Goal: Transaction & Acquisition: Purchase product/service

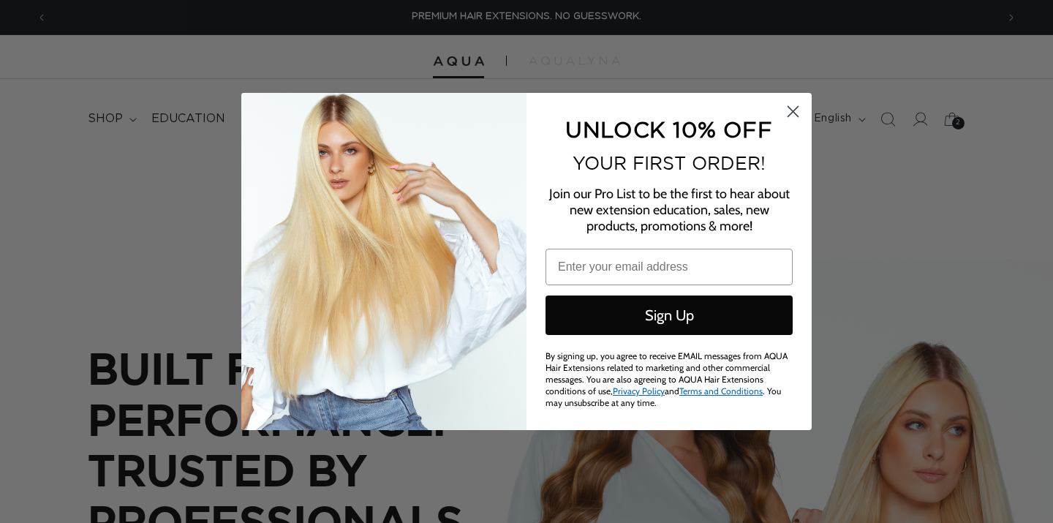
click at [791, 115] on icon "Close dialog" at bounding box center [794, 112] width 10 height 10
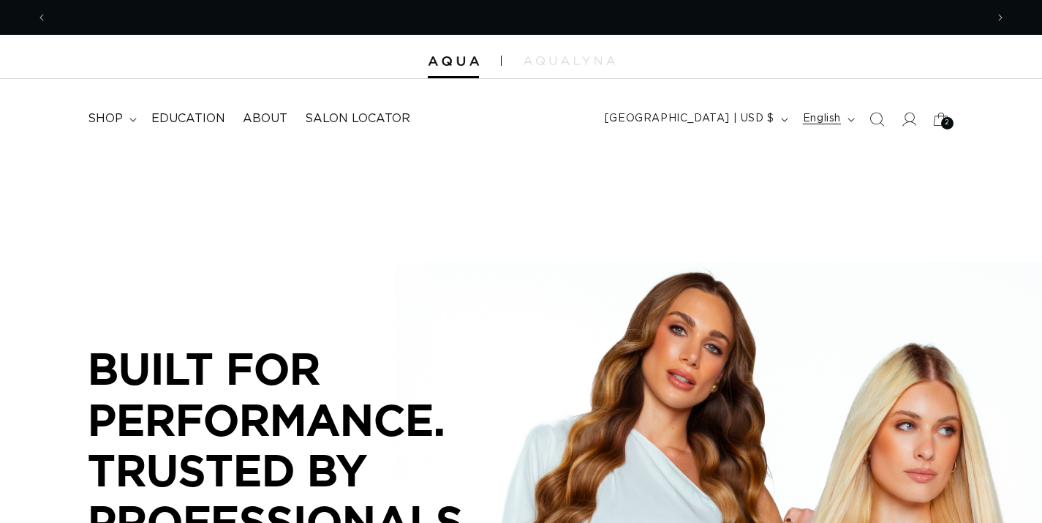
scroll to position [0, 939]
click at [907, 118] on icon at bounding box center [908, 118] width 15 height 15
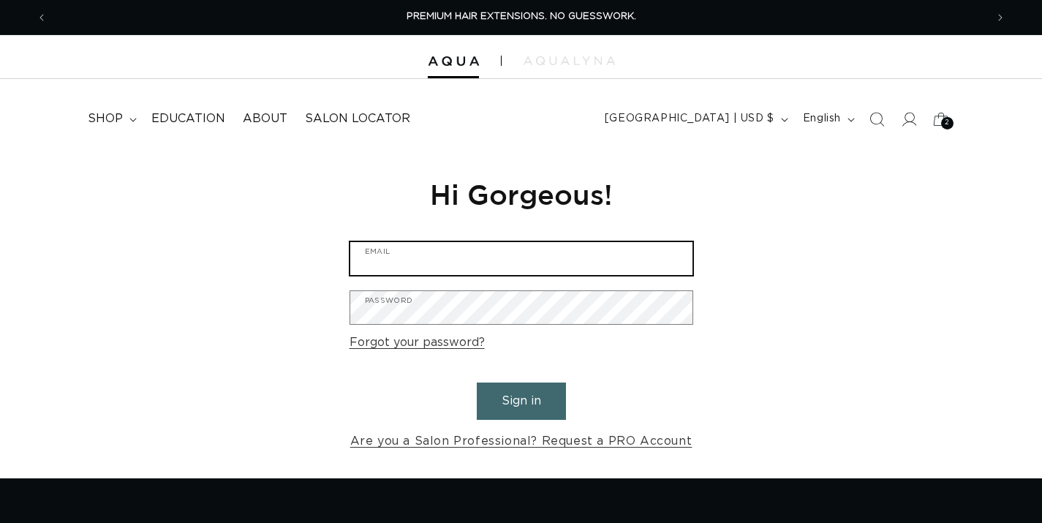
type input "[EMAIL_ADDRESS][DOMAIN_NAME]"
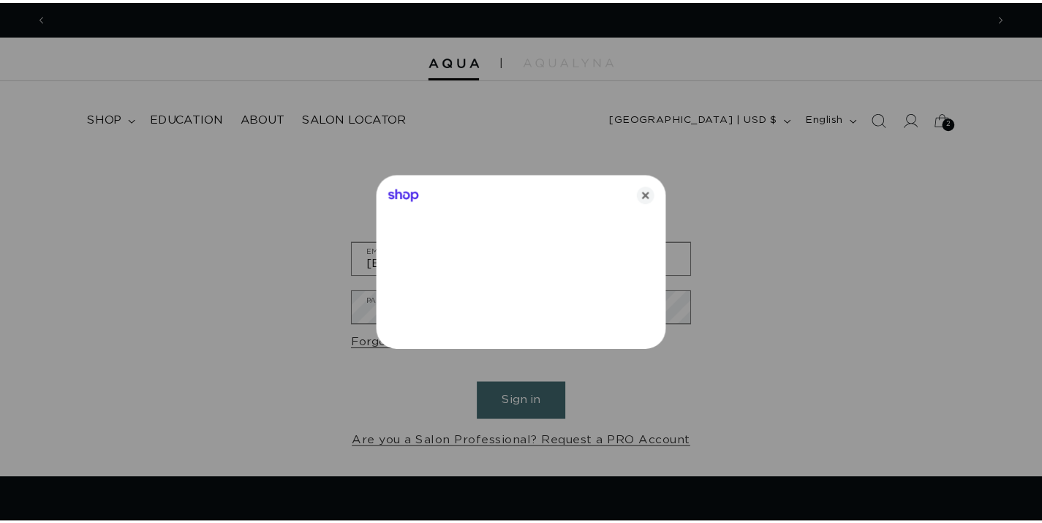
scroll to position [0, 950]
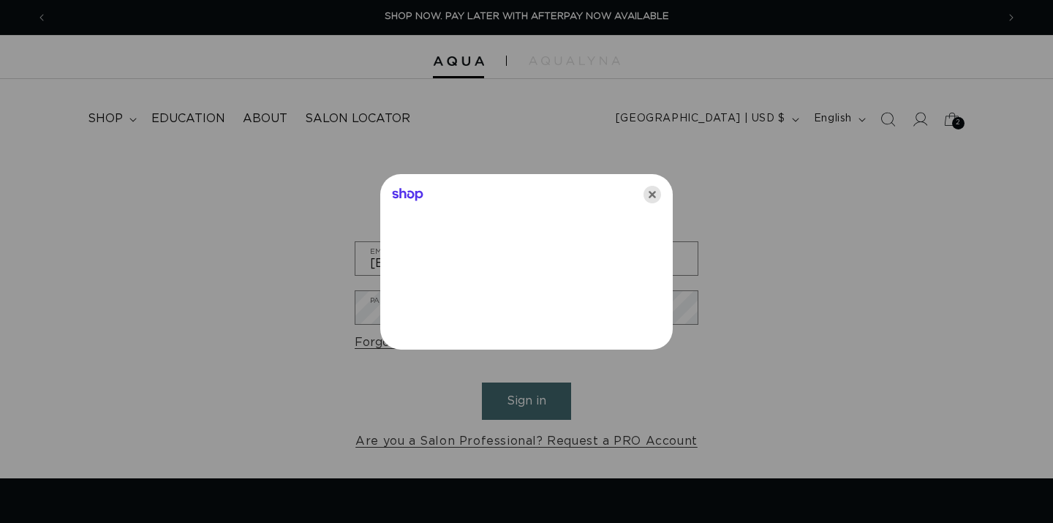
click at [651, 194] on icon "Close" at bounding box center [653, 195] width 18 height 18
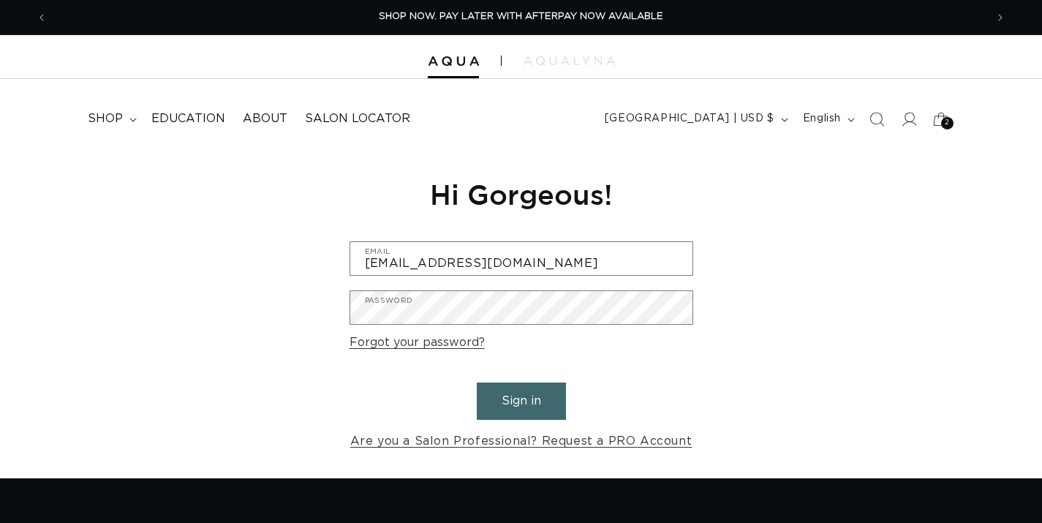
click at [545, 391] on button "Sign in" at bounding box center [521, 401] width 89 height 37
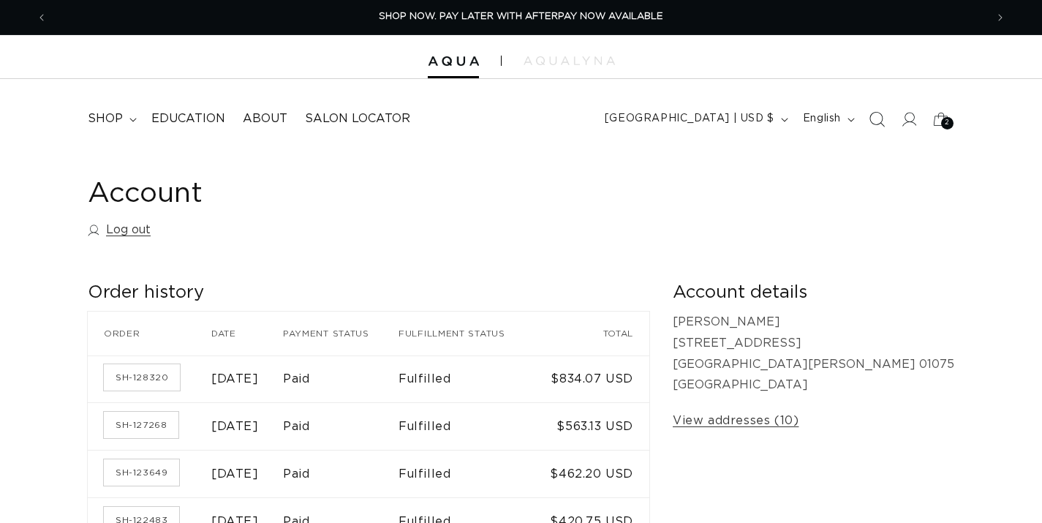
click at [873, 117] on icon "Search" at bounding box center [876, 118] width 15 height 15
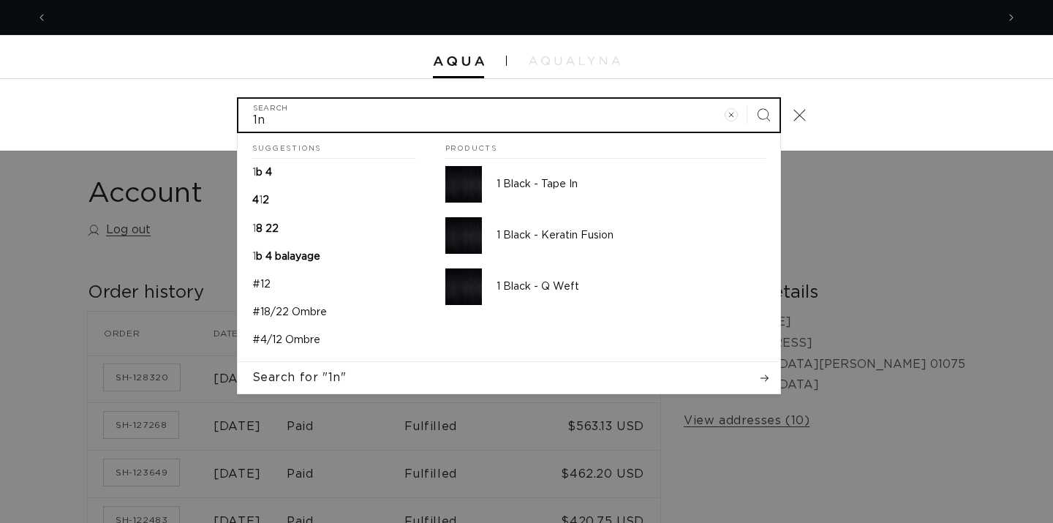
scroll to position [0, 1899]
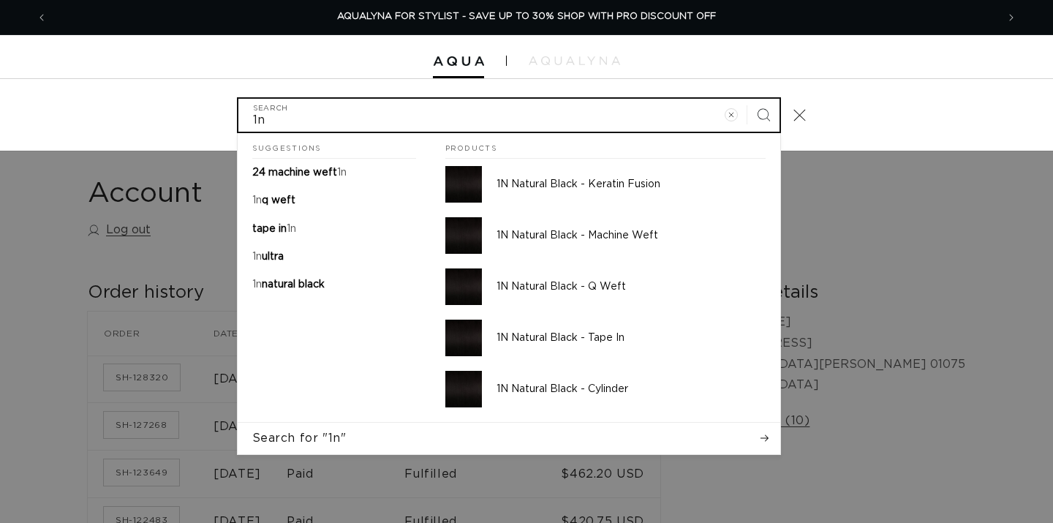
type input "1n"
click at [763, 113] on button "Search" at bounding box center [764, 115] width 32 height 32
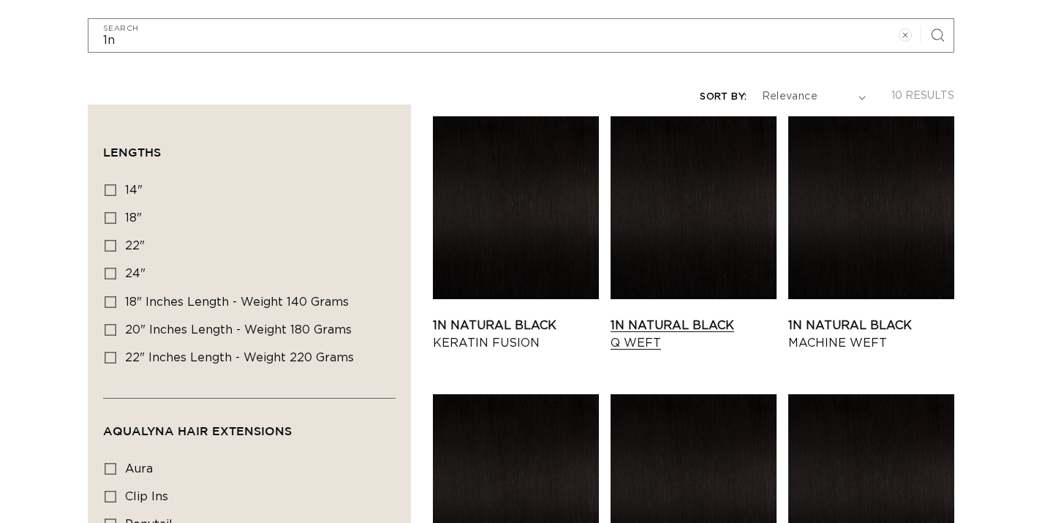
scroll to position [0, 1877]
click at [865, 328] on link "1N Natural Black Machine Weft" at bounding box center [872, 334] width 166 height 35
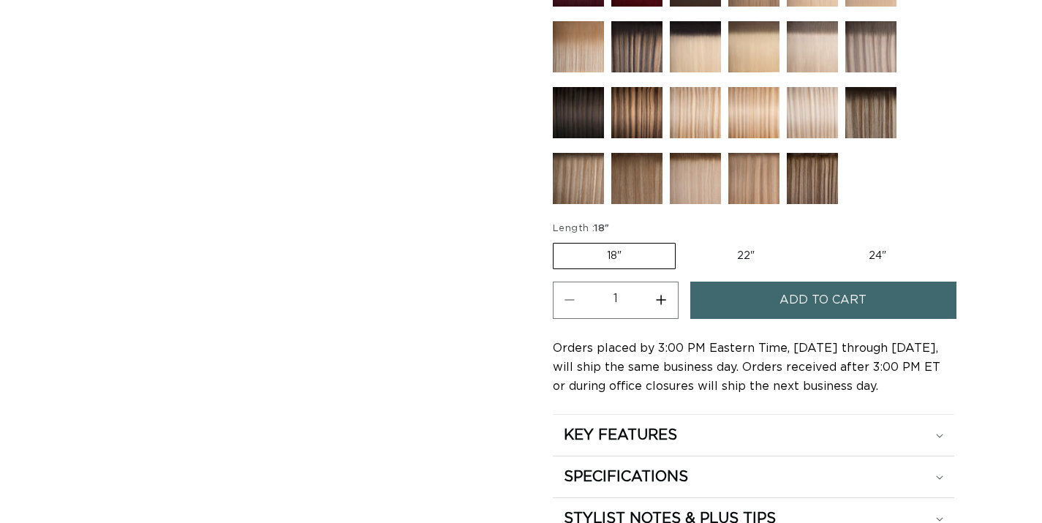
scroll to position [0, 1877]
click at [621, 255] on label "18" Variant sold out or unavailable" at bounding box center [614, 256] width 123 height 26
click at [557, 241] on input "18" Variant sold out or unavailable" at bounding box center [557, 240] width 1 height 1
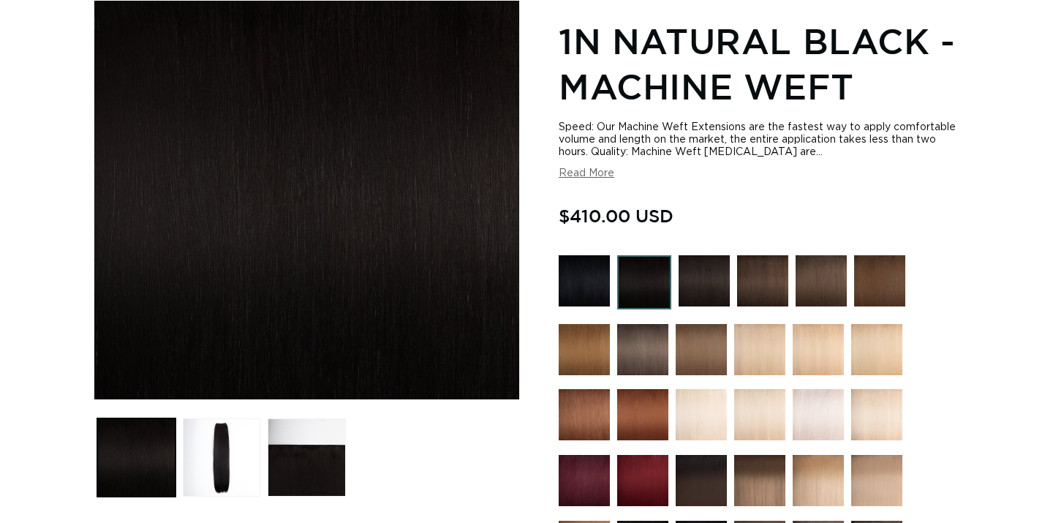
scroll to position [655, 0]
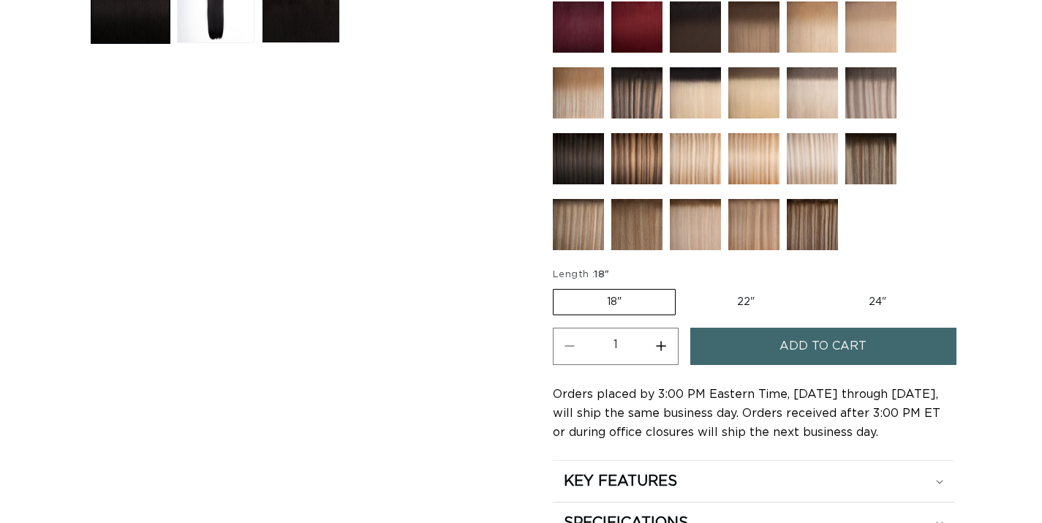
click at [857, 345] on span "Add to cart" at bounding box center [823, 346] width 87 height 37
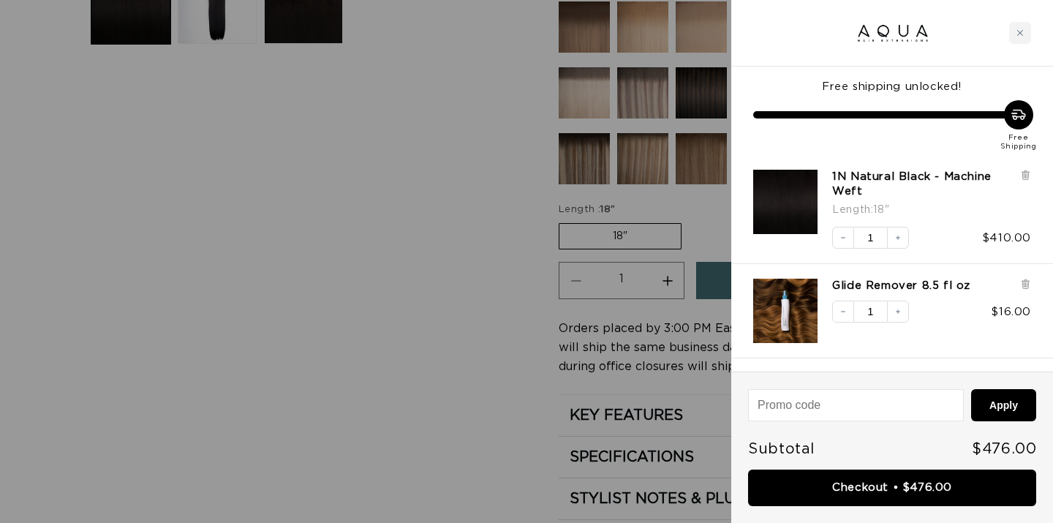
scroll to position [0, 0]
click at [848, 311] on button "Decrease quantity" at bounding box center [844, 312] width 22 height 22
click at [850, 314] on button "Decrease quantity" at bounding box center [844, 312] width 22 height 22
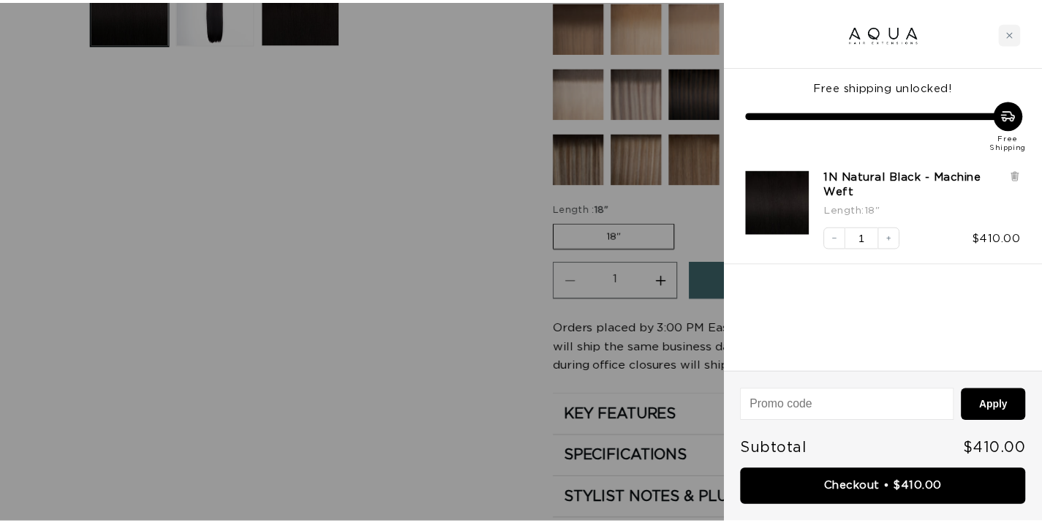
scroll to position [0, 0]
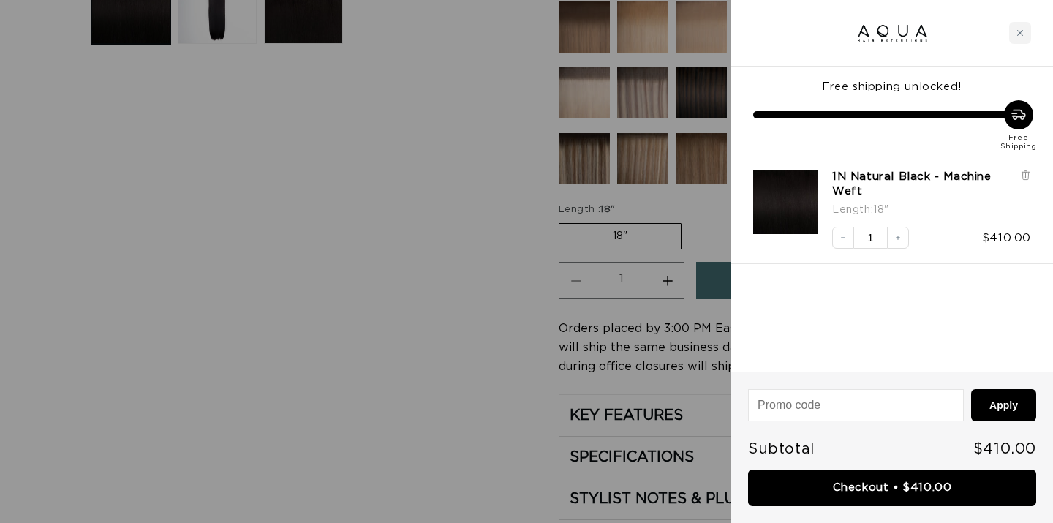
click at [1028, 34] on div "Close cart" at bounding box center [1021, 33] width 22 height 22
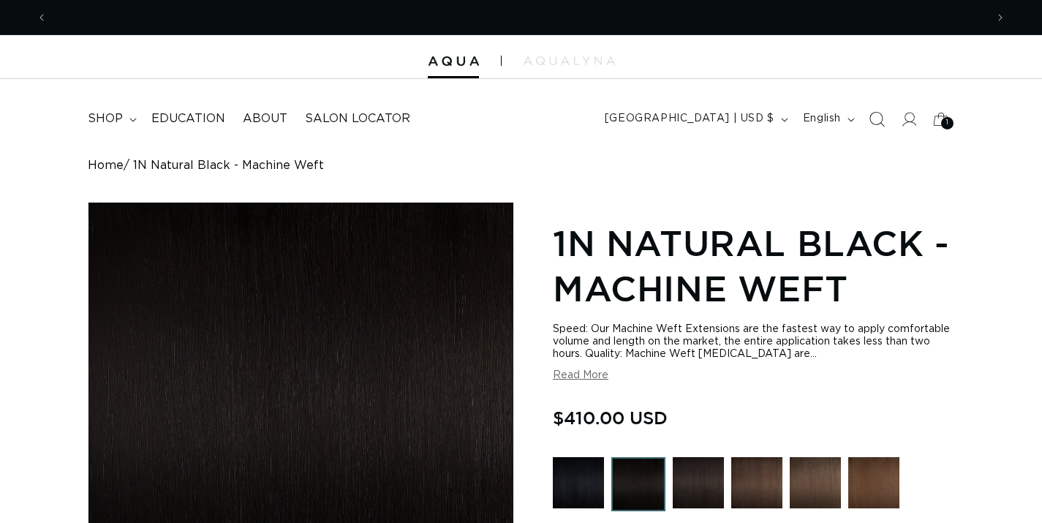
scroll to position [0, 939]
click at [912, 117] on icon at bounding box center [908, 118] width 15 height 15
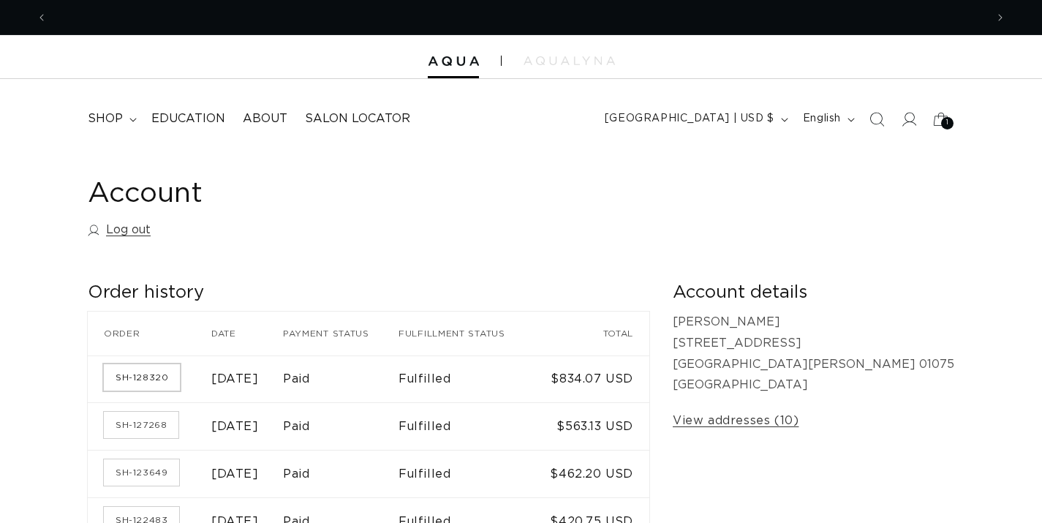
scroll to position [0, 939]
click at [123, 374] on link "SH-128320" at bounding box center [142, 377] width 76 height 26
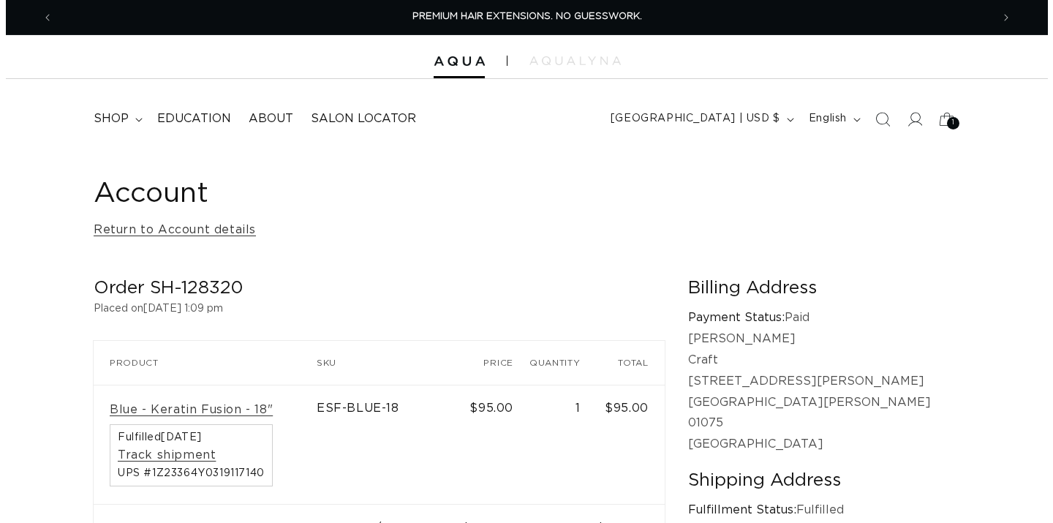
scroll to position [0, 939]
click at [948, 119] on span "1" at bounding box center [948, 123] width 3 height 12
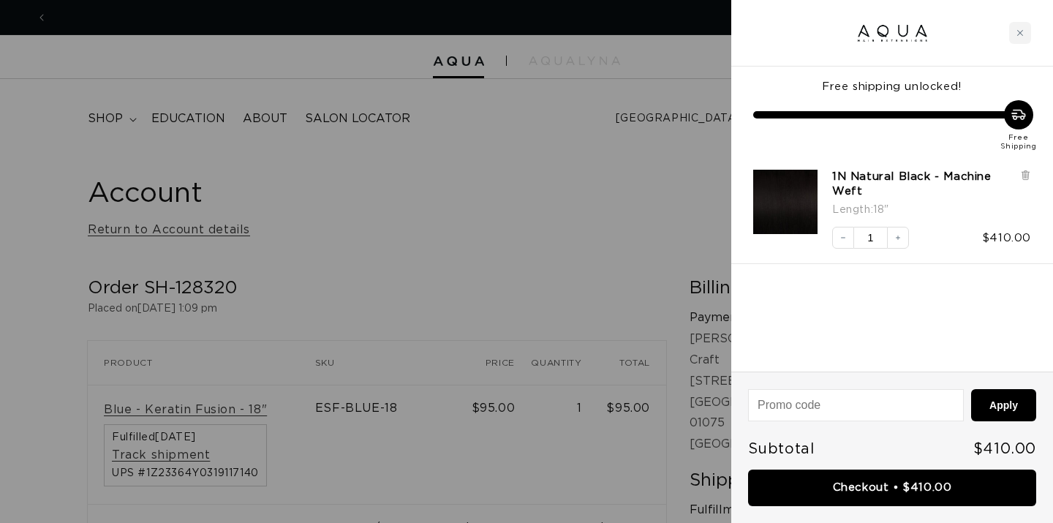
scroll to position [0, 1899]
click at [890, 479] on link "Checkout • $410.00" at bounding box center [892, 488] width 288 height 37
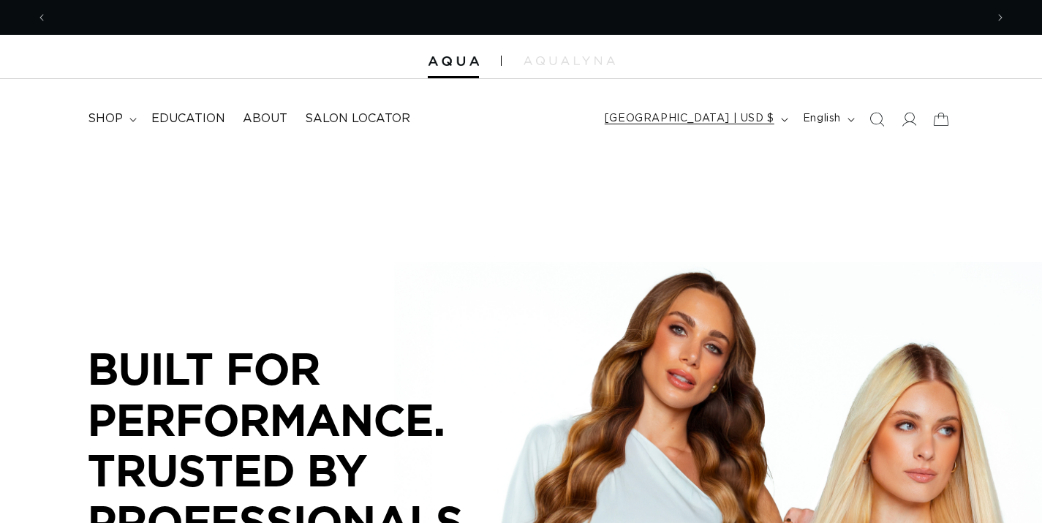
scroll to position [0, 939]
click at [825, 115] on span "English" at bounding box center [822, 118] width 38 height 15
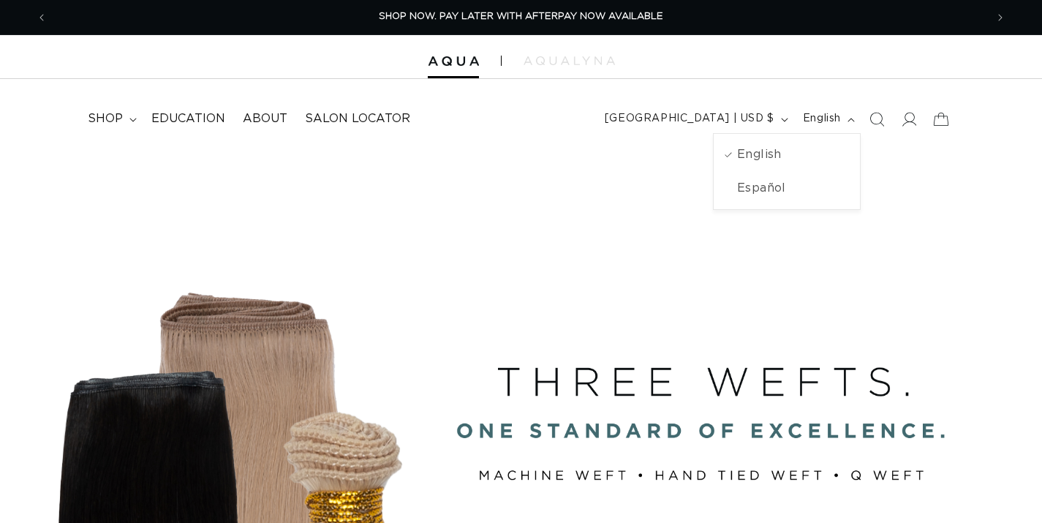
click at [808, 78] on div at bounding box center [521, 57] width 1042 height 44
